Goal: Information Seeking & Learning: Check status

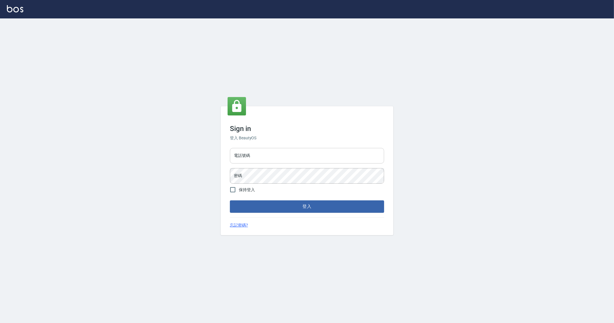
click at [297, 159] on input "電話號碼" at bounding box center [307, 156] width 154 height 16
type input "0912345"
click at [230, 200] on button "登入" at bounding box center [307, 206] width 154 height 12
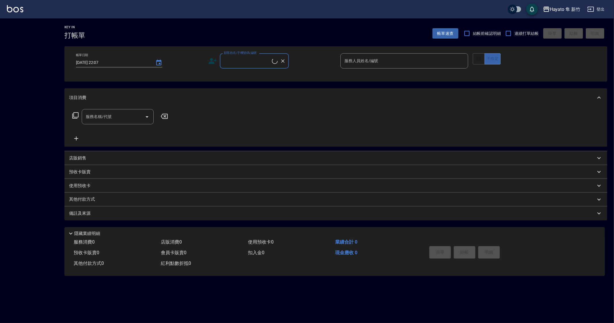
checkbox input "true"
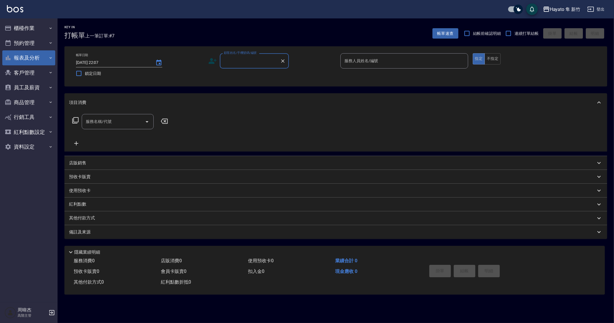
click at [41, 60] on button "報表及分析" at bounding box center [28, 57] width 53 height 15
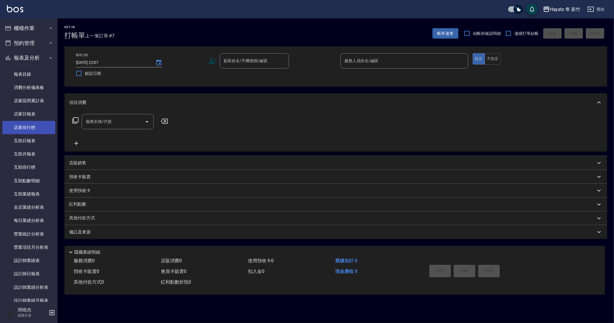
click at [45, 131] on link "店家排行榜" at bounding box center [28, 127] width 53 height 13
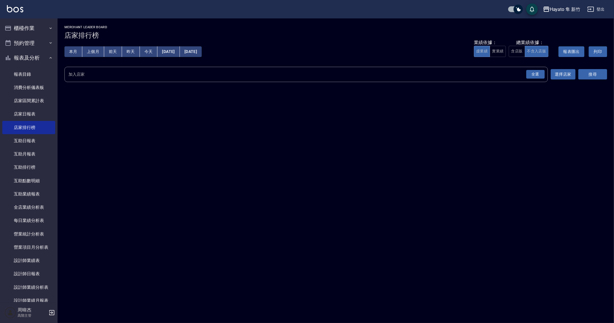
click at [529, 79] on div "全選" at bounding box center [535, 74] width 20 height 15
click at [538, 77] on div "全選" at bounding box center [536, 74] width 18 height 9
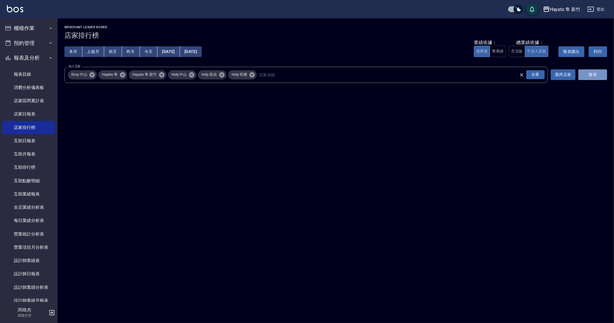
click at [594, 73] on button "搜尋" at bounding box center [593, 74] width 29 height 11
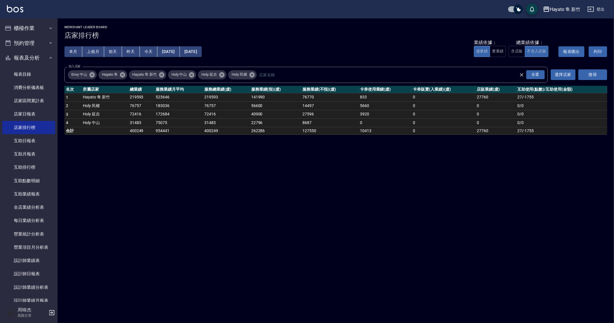
click at [204, 273] on div "Hayato 隼 新竹 [DATE] - [DATE] 店家排行榜 列印時間： [DATE][PHONE_NUMBER]:08 Merchant Leader…" at bounding box center [307, 161] width 614 height 323
drag, startPoint x: 316, startPoint y: 271, endPoint x: 341, endPoint y: 278, distance: 26.5
click at [317, 271] on div "Hayato 隼 新竹 [DATE] - [DATE] 店家排行榜 列印時間： [DATE][PHONE_NUMBER]:08 Merchant Leader…" at bounding box center [307, 161] width 614 height 323
drag, startPoint x: 413, startPoint y: 252, endPoint x: 386, endPoint y: 240, distance: 29.7
click at [410, 249] on div "Hayato 隼 新竹 [DATE] - [DATE] 店家排行榜 列印時間： [DATE][PHONE_NUMBER]:08 Merchant Leader…" at bounding box center [307, 161] width 614 height 323
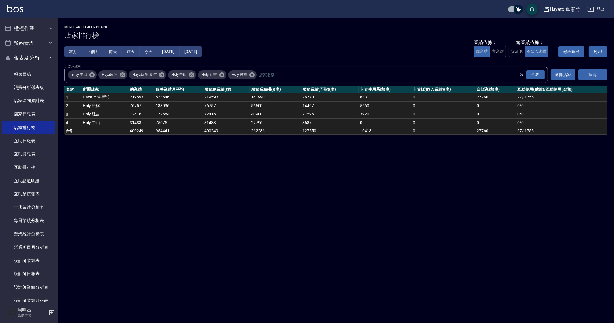
click at [375, 261] on div "Hayato 隼 新竹 [DATE] - [DATE] 店家排行榜 列印時間： [DATE][PHONE_NUMBER]:08 Merchant Leader…" at bounding box center [307, 161] width 614 height 323
click at [441, 224] on div "Hayato 隼 新竹 [DATE] - [DATE] 店家排行榜 列印時間： [DATE][PHONE_NUMBER]:08 Merchant Leader…" at bounding box center [307, 161] width 614 height 323
click at [431, 242] on div "Hayato 隼 新竹 [DATE] - [DATE] 店家排行榜 列印時間： [DATE][PHONE_NUMBER]:08 Merchant Leader…" at bounding box center [307, 161] width 614 height 323
click at [457, 227] on div "Hayato 隼 新竹 [DATE] - [DATE] 店家排行榜 列印時間： [DATE][PHONE_NUMBER]:08 Merchant Leader…" at bounding box center [307, 161] width 614 height 323
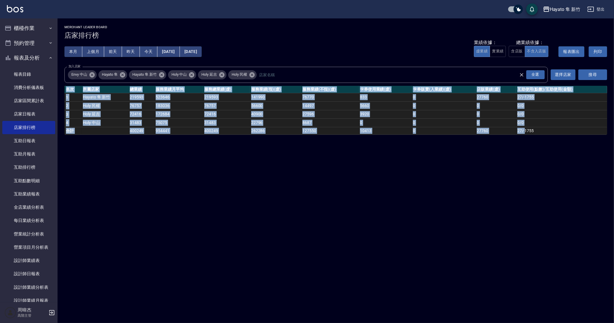
click at [457, 227] on div "Hayato 隼 新竹 [DATE] - [DATE] 店家排行榜 列印時間： [DATE][PHONE_NUMBER]:08 Merchant Leader…" at bounding box center [307, 161] width 614 height 323
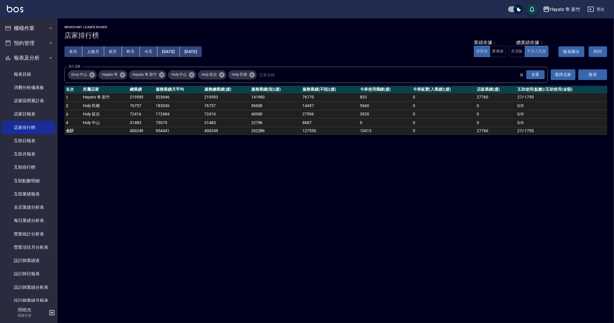
click at [457, 227] on div "Hayato 隼 新竹 [DATE] - [DATE] 店家排行榜 列印時間： [DATE][PHONE_NUMBER]:08 Merchant Leader…" at bounding box center [307, 161] width 614 height 323
click at [465, 228] on div "Hayato 隼 新竹 [DATE] - [DATE] 店家排行榜 列印時間： [DATE][PHONE_NUMBER]:08 Merchant Leader…" at bounding box center [307, 161] width 614 height 323
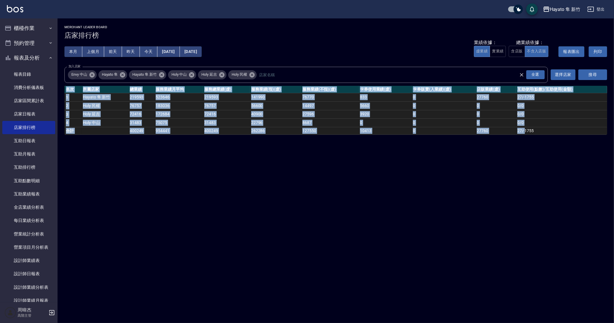
click at [465, 228] on div "Hayato 隼 新竹 [DATE] - [DATE] 店家排行榜 列印時間： [DATE][PHONE_NUMBER]:08 Merchant Leader…" at bounding box center [307, 161] width 614 height 323
click at [358, 214] on div "Hayato 隼 新竹 [DATE] - [DATE] 店家排行榜 列印時間： [DATE][PHONE_NUMBER]:08 Merchant Leader…" at bounding box center [307, 161] width 614 height 323
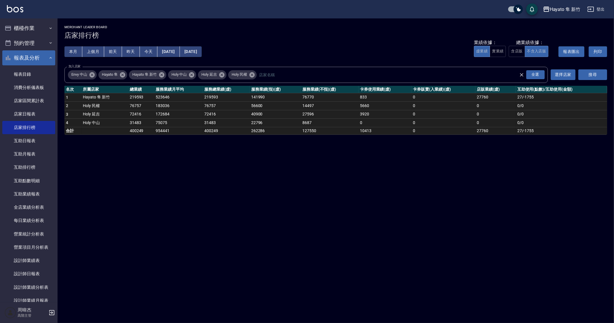
click at [48, 57] on icon "button" at bounding box center [50, 58] width 5 height 5
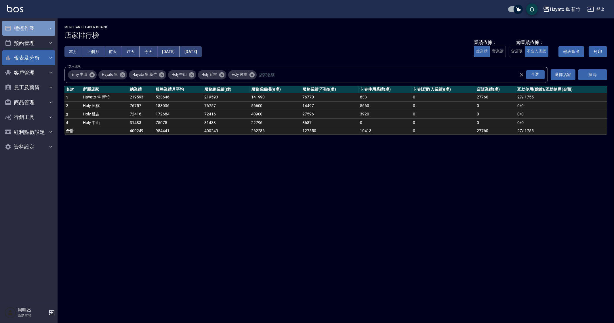
click at [37, 29] on button "櫃檯作業" at bounding box center [28, 28] width 53 height 15
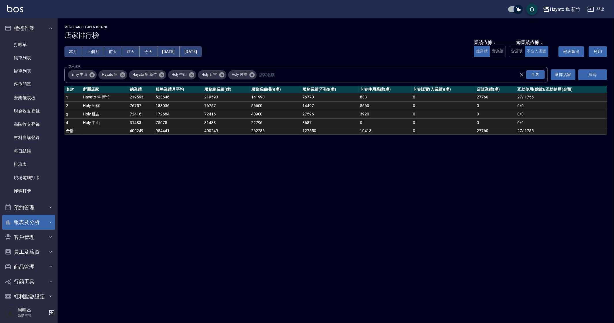
click at [353, 290] on div "Hayato 隼 新竹 [DATE] - [DATE] 店家排行榜 列印時間： [DATE][PHONE_NUMBER]:08 Merchant Leader…" at bounding box center [307, 161] width 614 height 323
click at [43, 56] on link "帳單列表" at bounding box center [28, 57] width 53 height 13
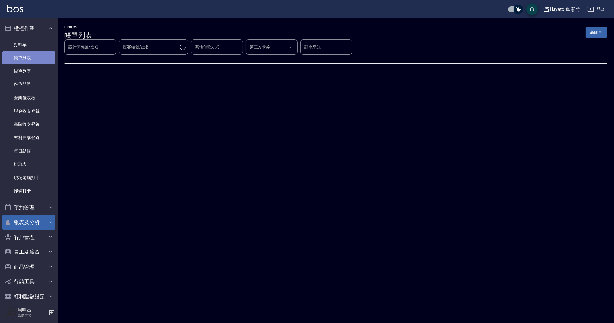
click at [43, 56] on link "帳單列表" at bounding box center [28, 57] width 53 height 13
click at [360, 300] on div "ORDERS 帳單列表 新開單 設計師編號/姓名 設計師編號/姓名 顧客編號/姓名 顧客編號/姓名 其他付款方式 其他付款方式 第三方卡券 第三方卡券 訂單來…" at bounding box center [307, 161] width 614 height 323
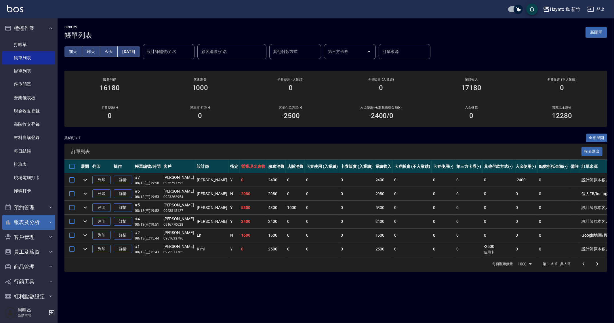
click at [345, 273] on div "ORDERS 帳單列表 新開單 [DATE] [DATE] [DATE] [DATE] 設計師編號/姓名 設計師編號/姓名 顧客編號/姓名 顧客編號/姓名 其…" at bounding box center [336, 148] width 557 height 260
click at [566, 5] on button "Hayato 隼 新竹" at bounding box center [562, 9] width 42 height 12
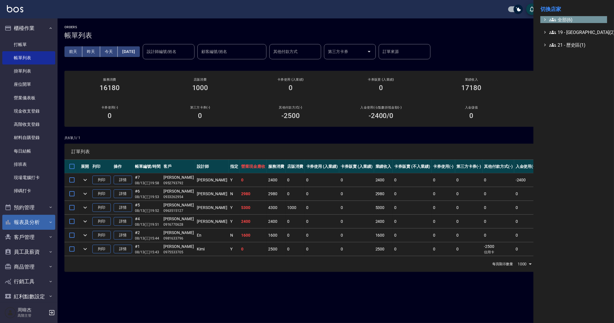
click at [561, 19] on span "全部(6)" at bounding box center [578, 19] width 56 height 7
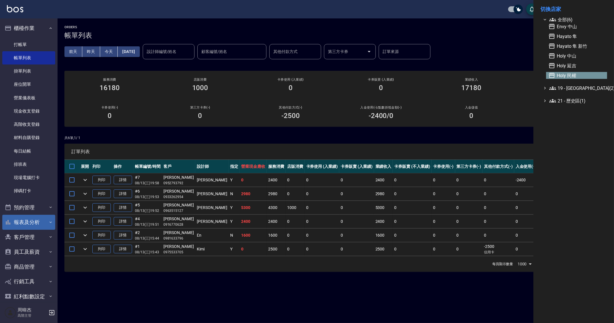
click at [570, 73] on span "Holy 民權" at bounding box center [577, 75] width 56 height 7
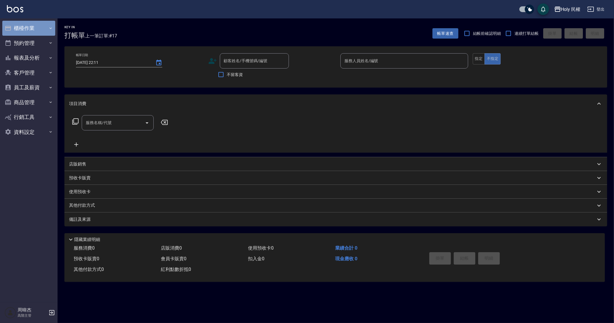
click at [27, 28] on button "櫃檯作業" at bounding box center [28, 28] width 53 height 15
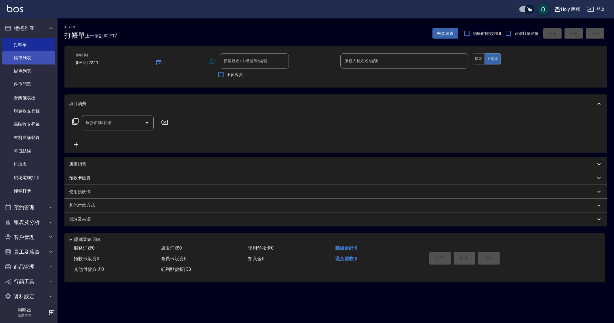
click at [32, 59] on link "帳單列表" at bounding box center [28, 57] width 53 height 13
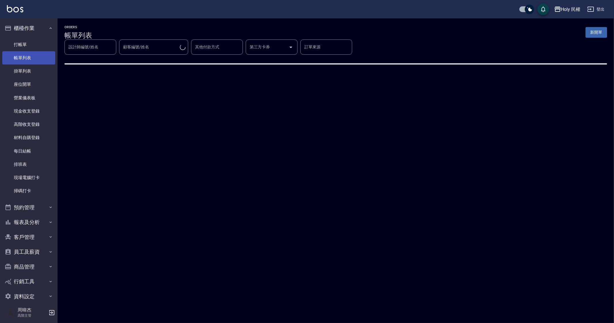
click at [32, 59] on link "帳單列表" at bounding box center [28, 57] width 53 height 13
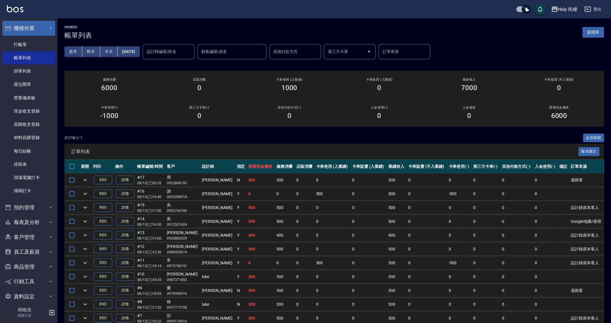
click at [25, 26] on button "櫃檯作業" at bounding box center [28, 28] width 53 height 15
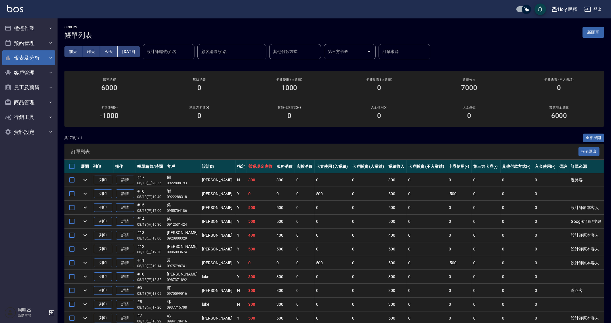
click at [45, 57] on button "報表及分析" at bounding box center [28, 57] width 53 height 15
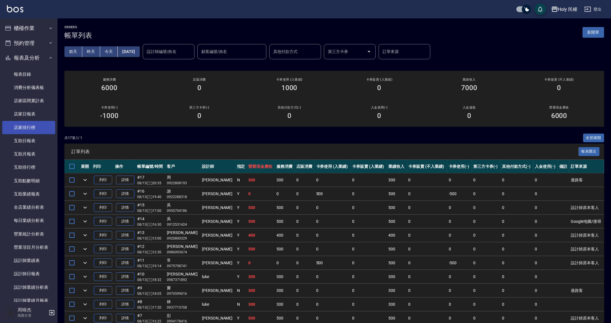
click at [42, 131] on link "店家排行榜" at bounding box center [28, 127] width 53 height 13
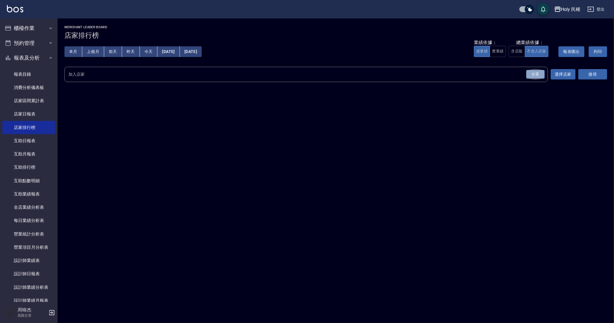
click at [535, 76] on div "全選" at bounding box center [536, 74] width 18 height 9
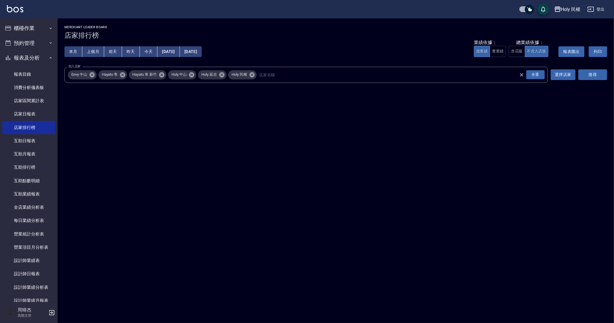
click at [602, 77] on button "搜尋" at bounding box center [593, 74] width 29 height 11
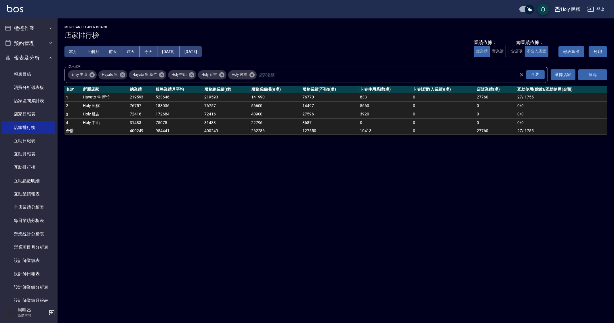
click at [287, 256] on div "Holy 民權 2025-08-01 - 2025-08-13 店家排行榜 列印時間： 2025-08-13-22:14 Merchant Leader Bo…" at bounding box center [307, 161] width 614 height 323
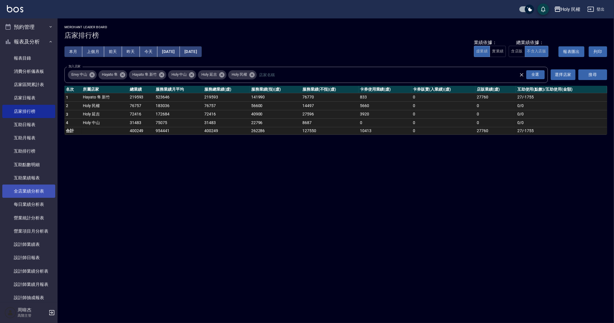
scroll to position [36, 0]
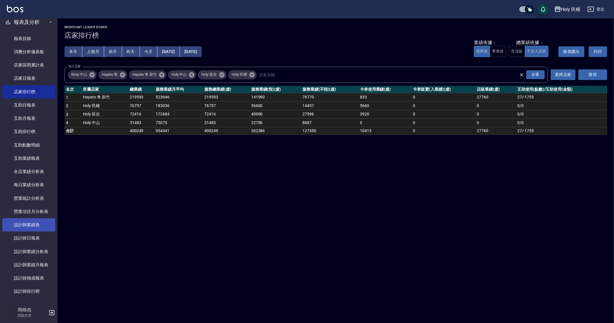
click at [36, 225] on link "設計師業績表" at bounding box center [28, 224] width 53 height 13
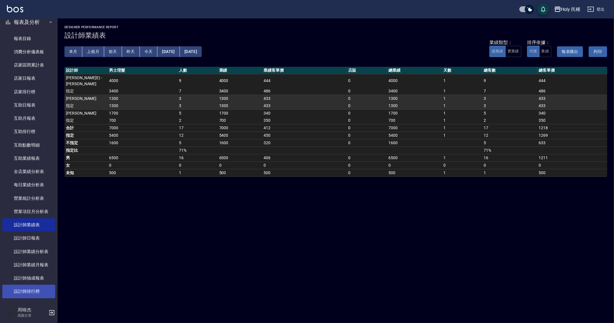
click at [31, 289] on link "設計師排行榜" at bounding box center [28, 291] width 53 height 13
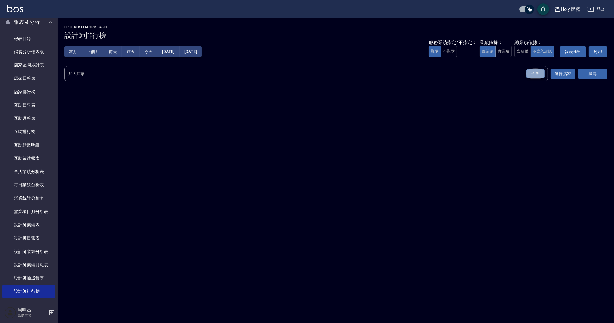
click at [541, 73] on div "全選" at bounding box center [536, 73] width 18 height 9
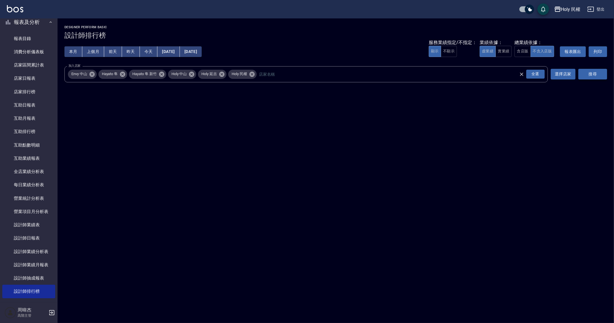
click at [601, 73] on button "搜尋" at bounding box center [593, 74] width 29 height 11
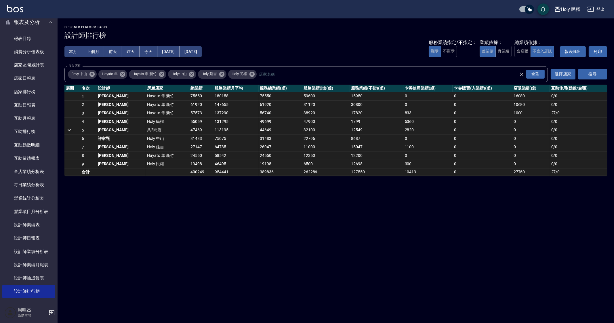
click at [67, 127] on icon "a dense table" at bounding box center [69, 130] width 7 height 7
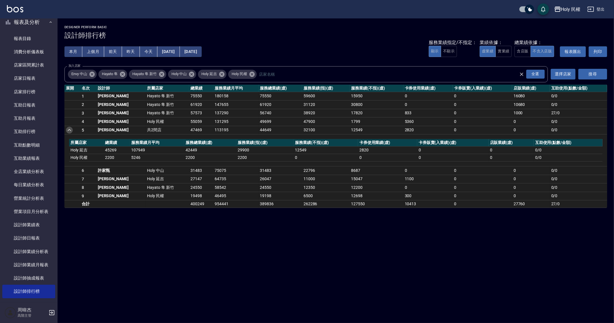
click at [67, 128] on icon "a dense table" at bounding box center [69, 130] width 7 height 7
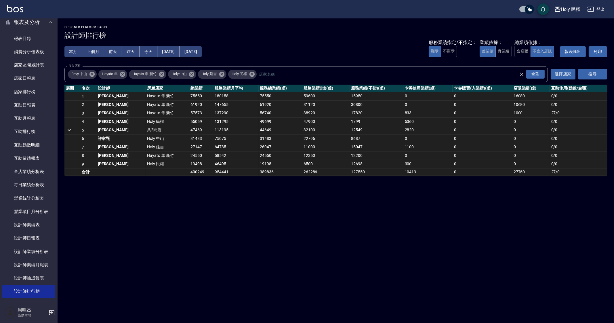
click at [221, 199] on div "Holy 民權 2025-08-01 - 2025-08-13 設計師排行榜 列印時間： 2025-08-13-22:14 Designer Perform …" at bounding box center [307, 161] width 614 height 323
click at [423, 279] on div "Holy 民權 2025-08-01 - 2025-08-13 設計師排行榜 列印時間： 2025-08-13-22:14 Designer Perform …" at bounding box center [307, 161] width 614 height 323
click at [426, 287] on div "Holy 民權 2025-08-01 - 2025-08-13 設計師排行榜 列印時間： 2025-08-13-22:14 Designer Perform …" at bounding box center [307, 161] width 614 height 323
click at [374, 254] on div "Holy 民權 2025-08-01 - 2025-08-13 設計師排行榜 列印時間： 2025-08-13-22:14 Designer Perform …" at bounding box center [307, 161] width 614 height 323
click at [401, 249] on div "Holy 民權 2025-08-01 - 2025-08-13 設計師排行榜 列印時間： 2025-08-13-22:14 Designer Perform …" at bounding box center [307, 161] width 614 height 323
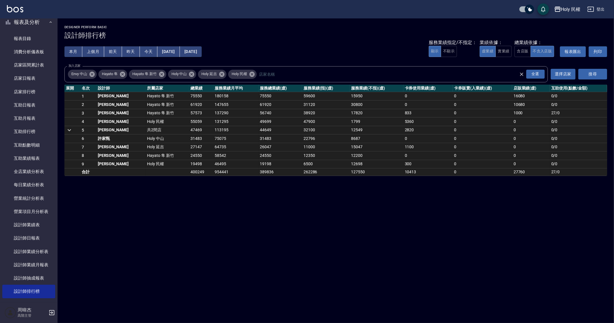
click at [402, 250] on div "Holy 民權 2025-08-01 - 2025-08-13 設計師排行榜 列印時間： 2025-08-13-22:14 Designer Perform …" at bounding box center [307, 161] width 614 height 323
